Goal: Information Seeking & Learning: Learn about a topic

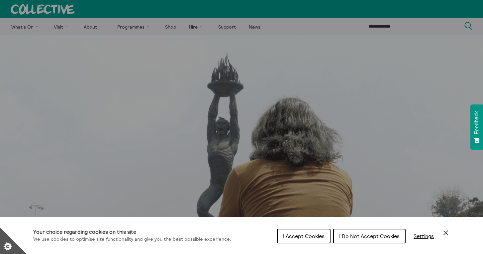
click at [306, 233] on span "I Accept Cookies" at bounding box center [304, 236] width 42 height 7
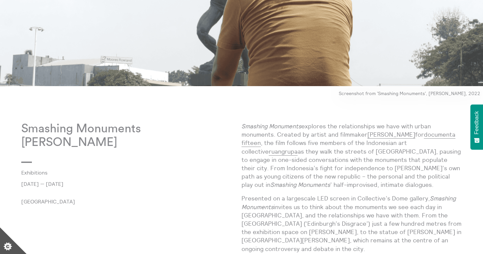
scroll to position [262, 0]
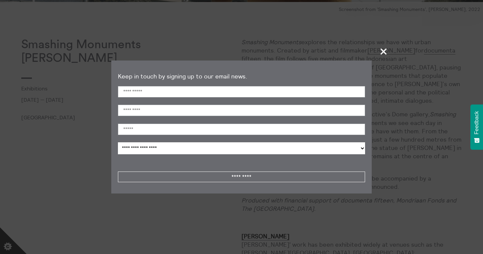
click at [384, 53] on span "+" at bounding box center [384, 52] width 20 height 20
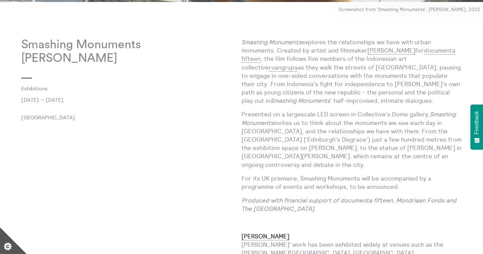
click at [369, 85] on p "Smashing Monuments explores the relationships we have with urban monuments. Cre…" at bounding box center [352, 71] width 220 height 67
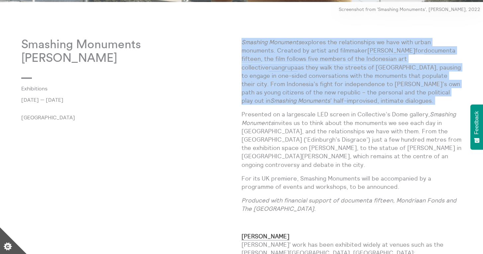
click at [369, 85] on p "Smashing Monuments explores the relationships we have with urban monuments. Cre…" at bounding box center [352, 71] width 220 height 67
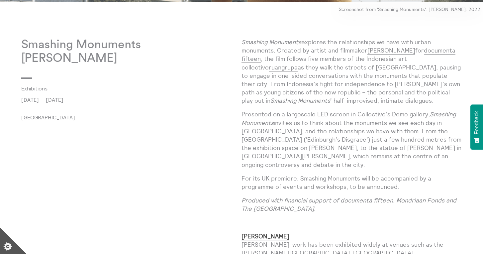
click at [370, 139] on p "Presented on a largescale LED screen in Collective’s Dome gallery, Smashing Mon…" at bounding box center [352, 139] width 220 height 59
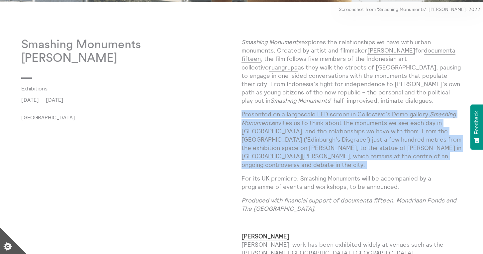
click at [370, 139] on p "Presented on a largescale LED screen in Collective’s Dome gallery, Smashing Mon…" at bounding box center [352, 139] width 220 height 59
click at [379, 163] on p "Presented on a largescale LED screen in Collective’s Dome gallery, Smashing Mon…" at bounding box center [352, 139] width 220 height 59
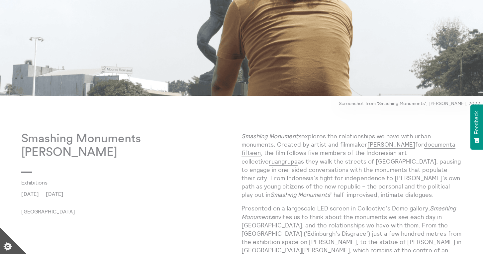
scroll to position [170, 0]
